Goal: Information Seeking & Learning: Learn about a topic

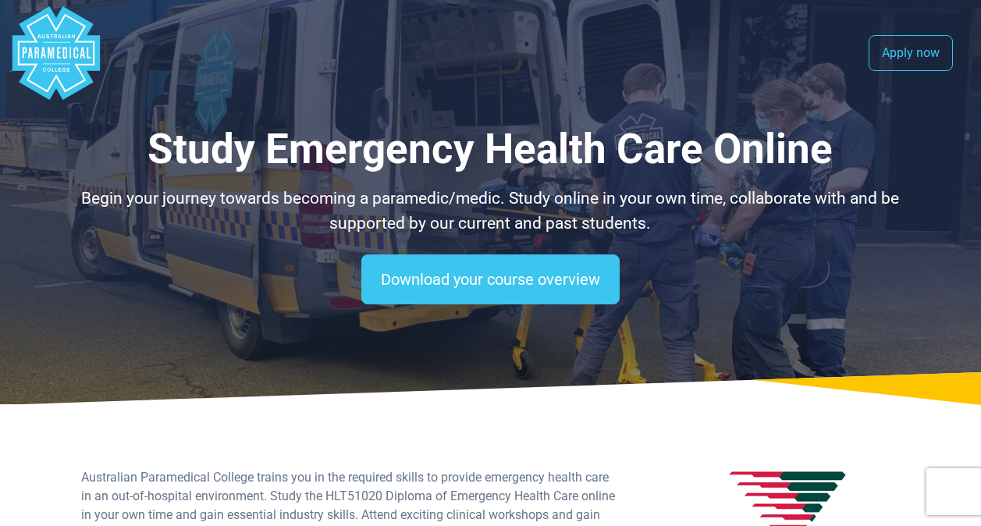
select select "**********"
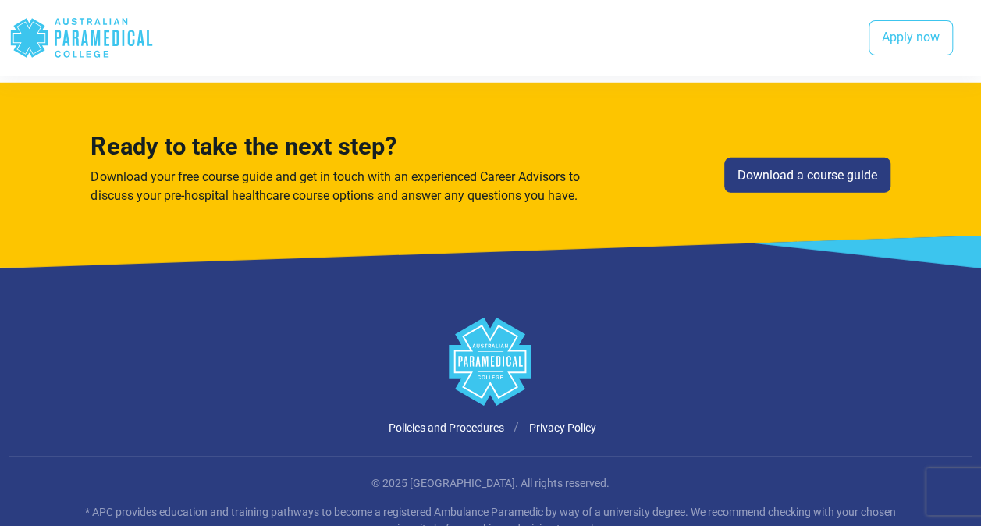
scroll to position [2223, 0]
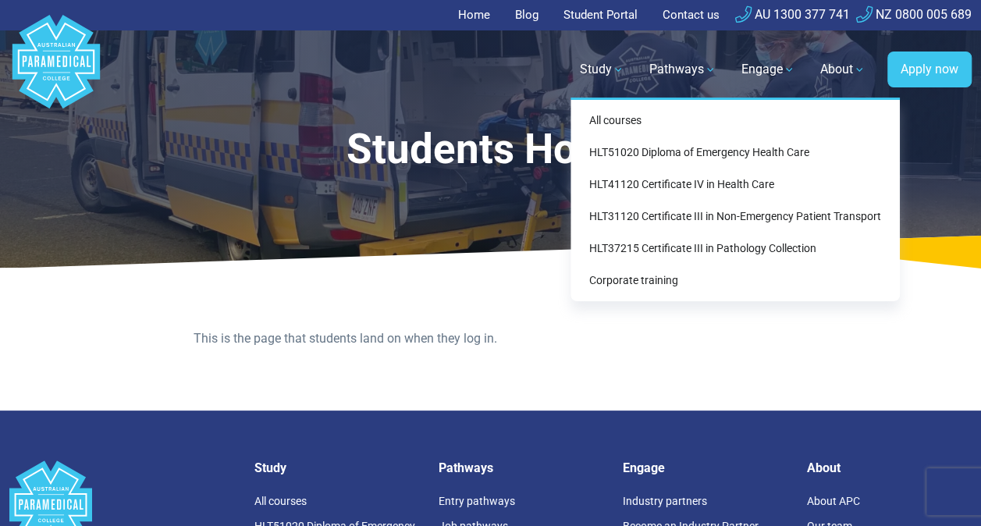
click at [625, 111] on div "All courses HLT51020 Diploma of Emergency Health Care HLT41120 Certificate IV i…" at bounding box center [735, 200] width 329 height 204
click at [624, 124] on link "All courses" at bounding box center [735, 120] width 317 height 29
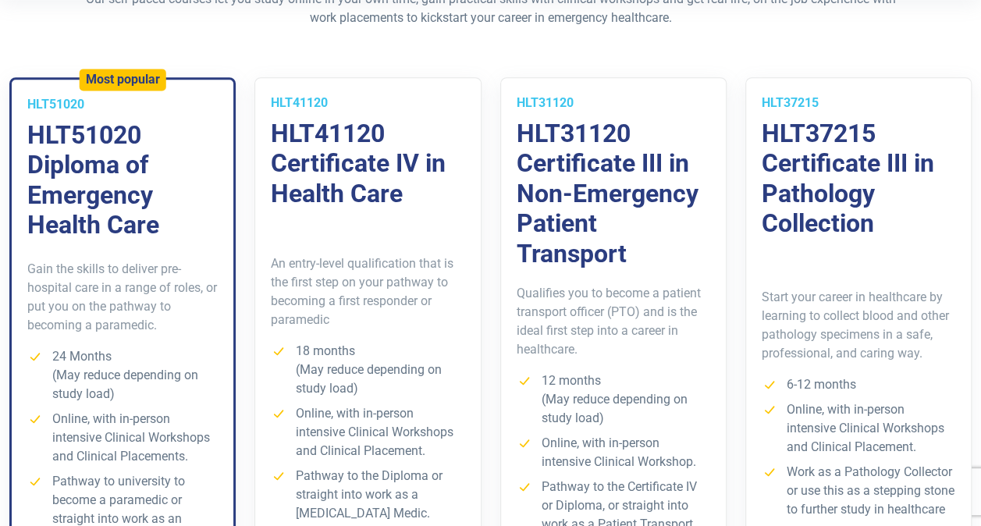
scroll to position [450, 0]
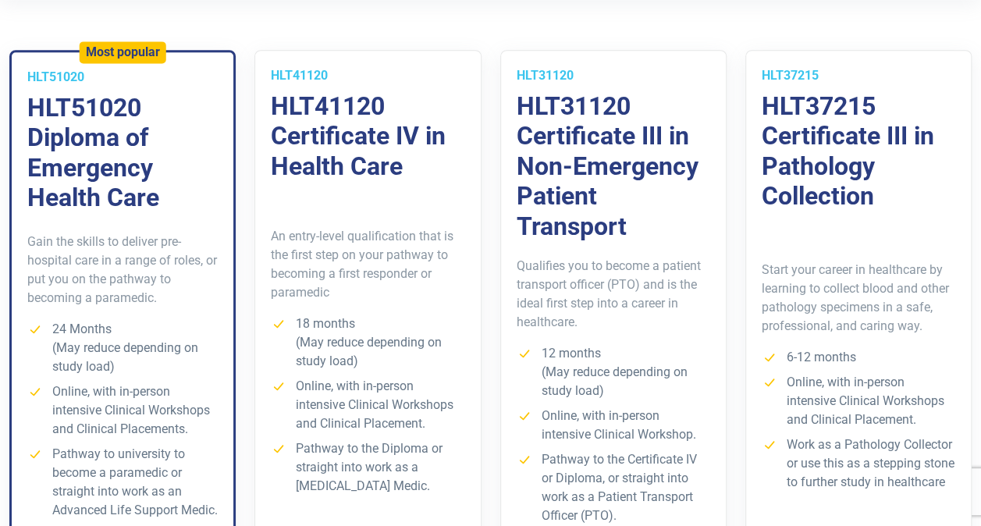
click at [651, 275] on p "Qualifies you to become a patient transport officer (PTO) and is the ideal firs…" at bounding box center [614, 294] width 194 height 75
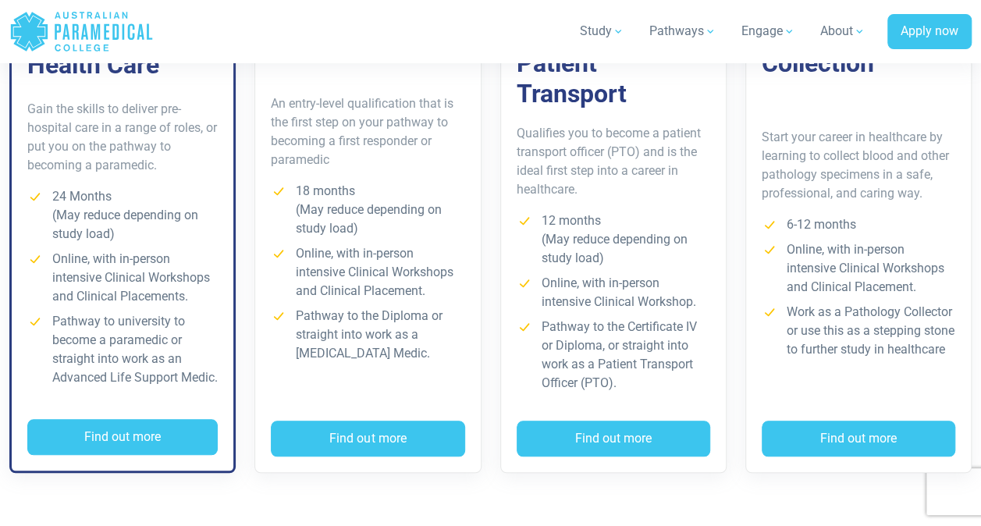
scroll to position [589, 0]
